Goal: Task Accomplishment & Management: Manage account settings

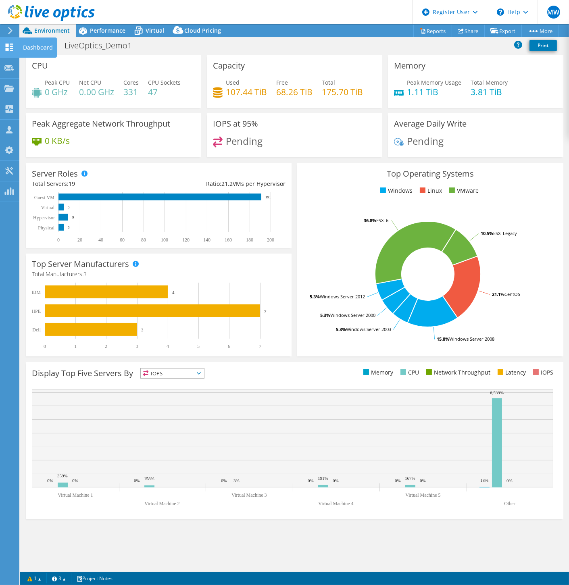
click at [6, 52] on div at bounding box center [9, 48] width 10 height 9
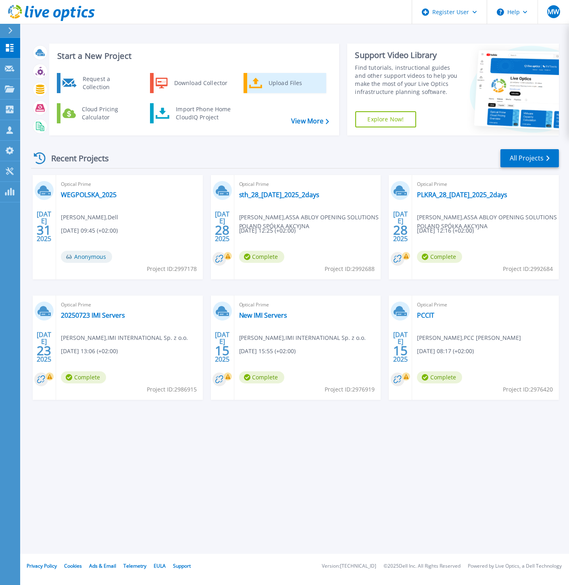
click at [264, 83] on link "Upload Files" at bounding box center [285, 83] width 83 height 20
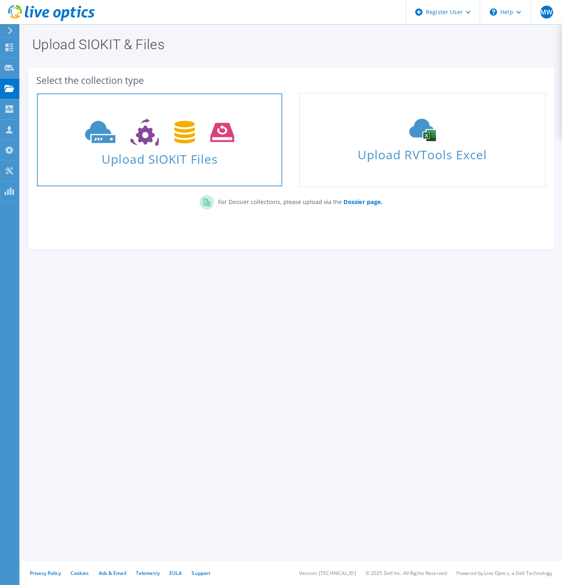
click at [173, 129] on icon at bounding box center [159, 133] width 149 height 28
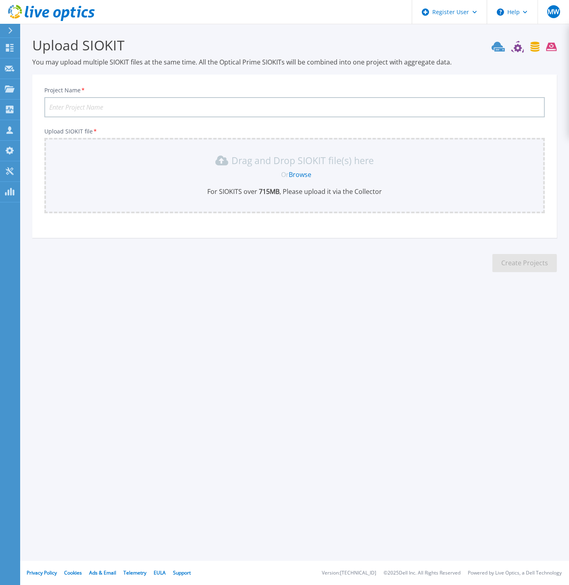
click at [307, 172] on link "Browse" at bounding box center [300, 174] width 23 height 9
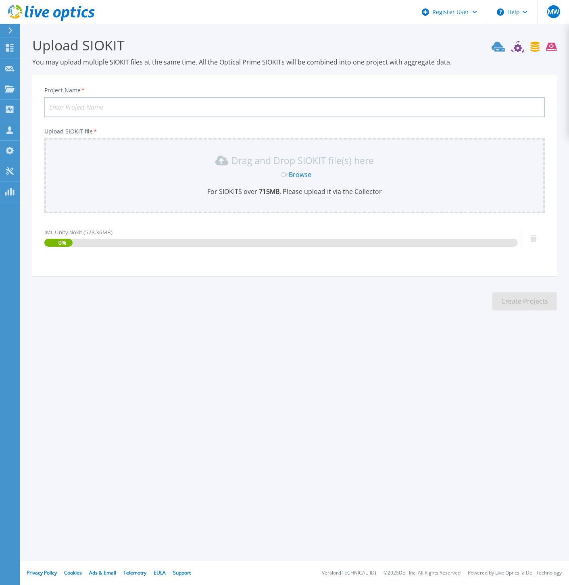
click at [115, 103] on input "Project Name *" at bounding box center [294, 107] width 501 height 20
type input "IMI Unity"
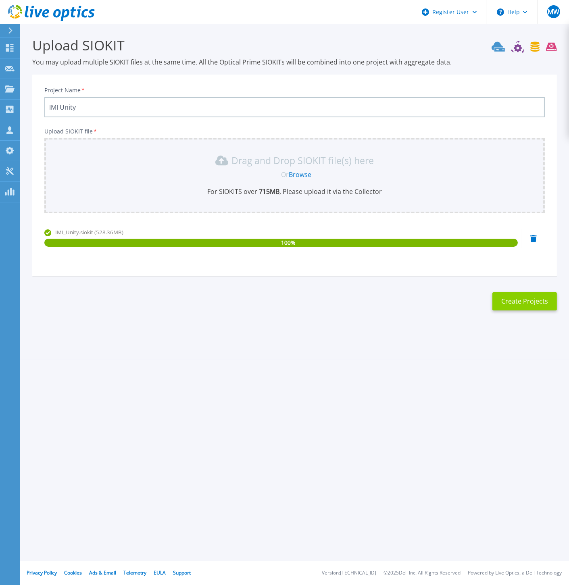
click at [525, 307] on button "Create Projects" at bounding box center [525, 301] width 65 height 18
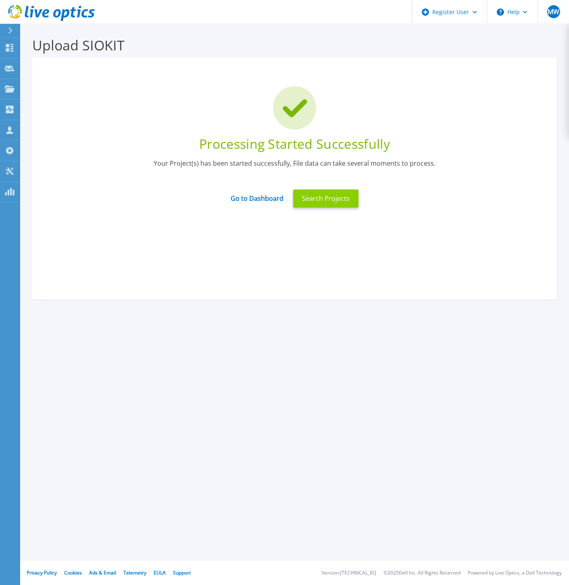
click at [321, 200] on button "Search Projects" at bounding box center [325, 199] width 65 height 18
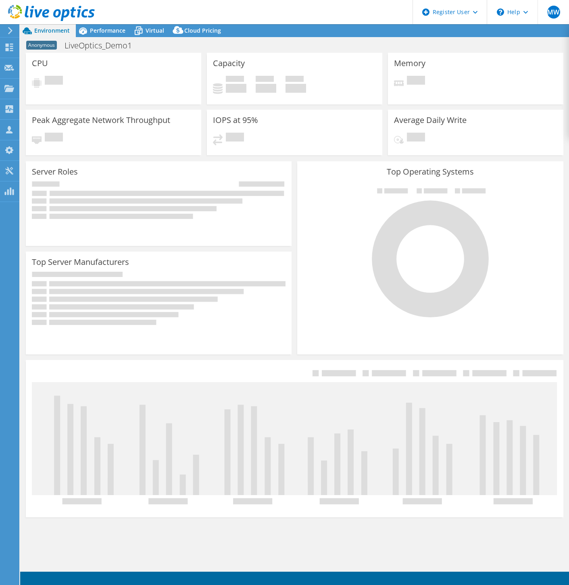
select select "USD"
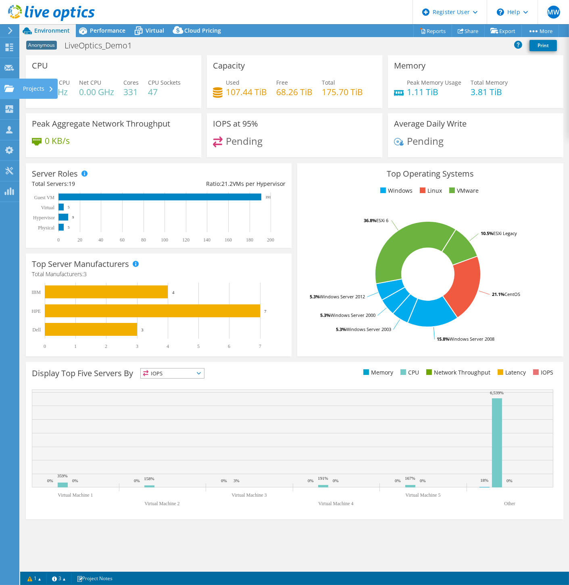
click at [7, 85] on icon at bounding box center [9, 89] width 10 height 8
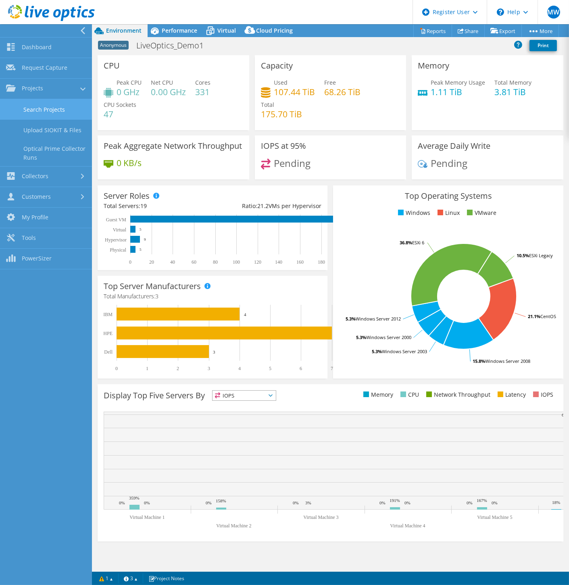
click at [22, 105] on link "Search Projects" at bounding box center [46, 109] width 92 height 21
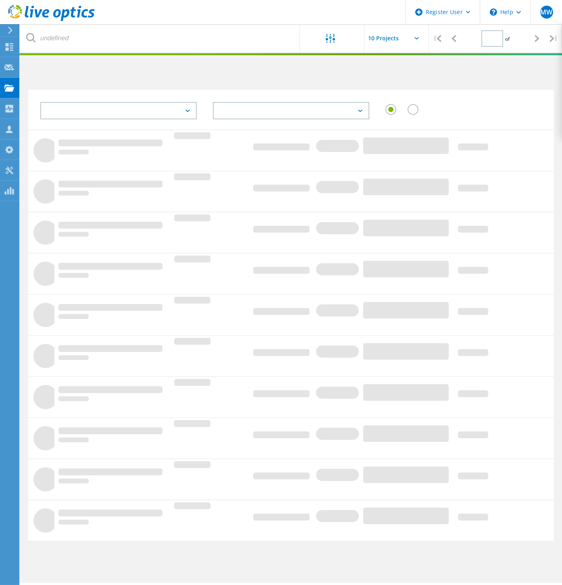
type input "1"
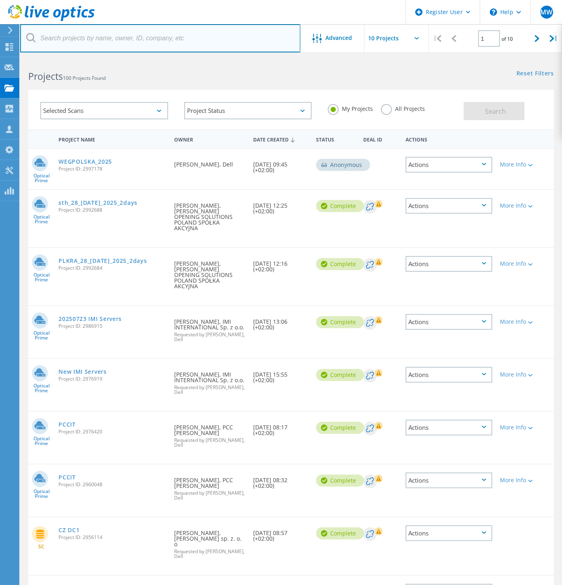
click at [95, 39] on input "text" at bounding box center [160, 38] width 280 height 28
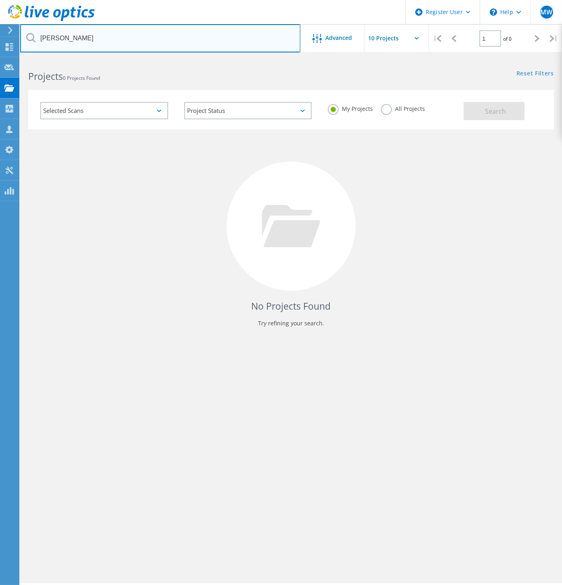
drag, startPoint x: 68, startPoint y: 37, endPoint x: 9, endPoint y: 35, distance: 58.5
click at [9, 58] on div "Register User \n Help Explore Helpful Articles Contact Support MW Dell User [PE…" at bounding box center [281, 332] width 562 height 549
type input "trecom"
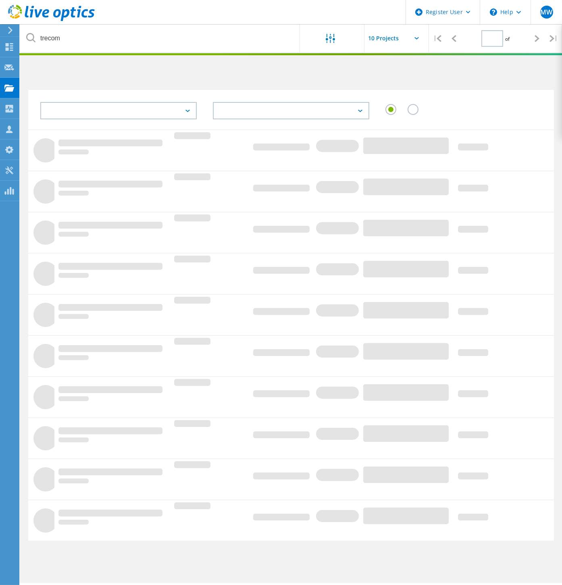
type input "1"
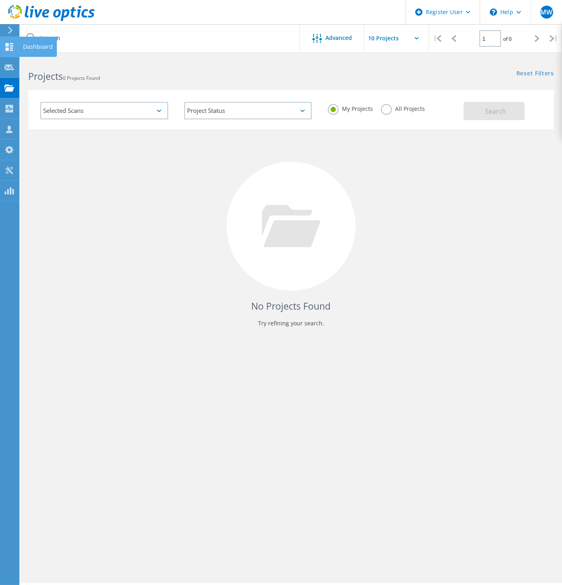
click at [10, 47] on use at bounding box center [10, 47] width 8 height 8
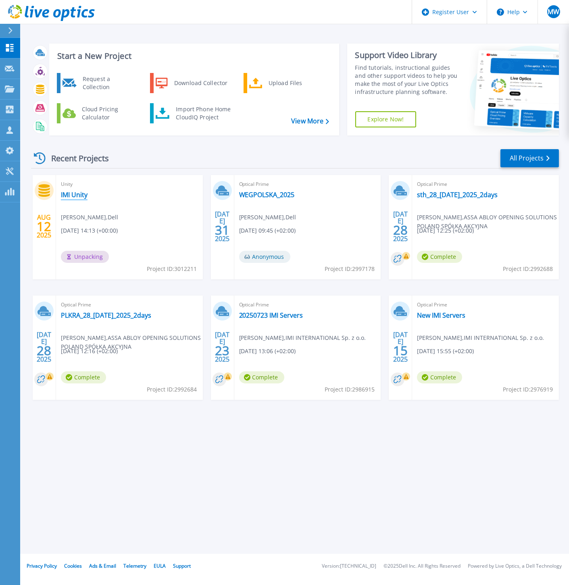
click at [72, 195] on link "IMI Unity" at bounding box center [74, 195] width 27 height 8
